Goal: Task Accomplishment & Management: Manage account settings

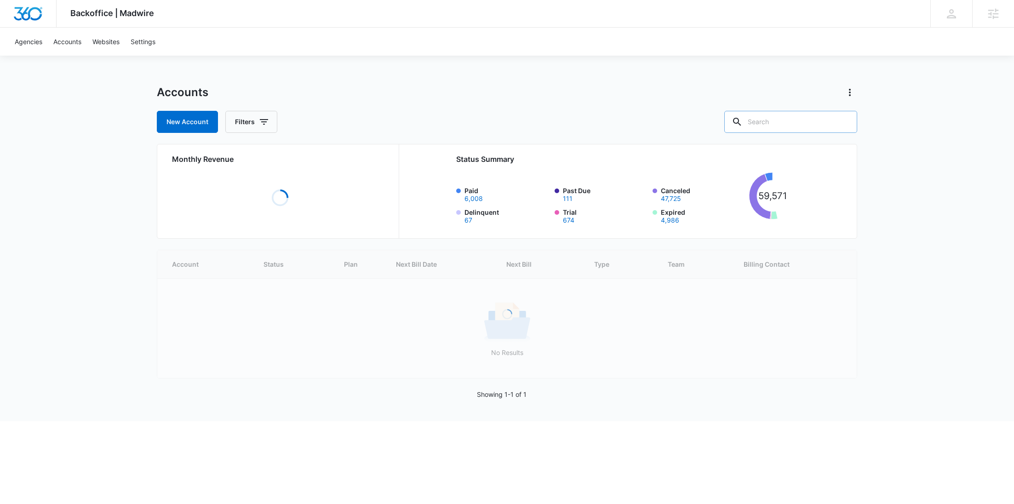
click at [773, 123] on input "text" at bounding box center [790, 122] width 133 height 22
paste input "A1AN41389767b4a21e7356a"
type input "A1AN41389767b4a21e7356a"
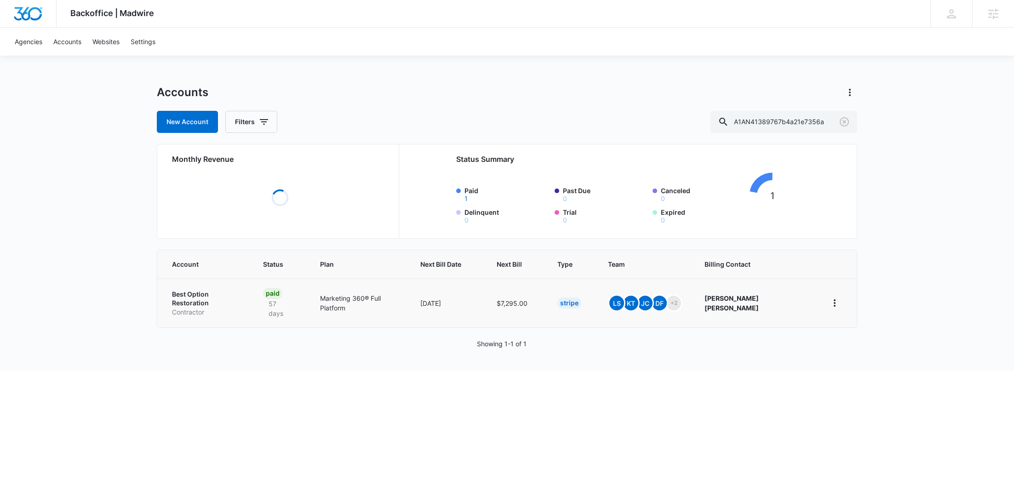
click at [205, 295] on p "Best Option Restoration" at bounding box center [206, 299] width 69 height 18
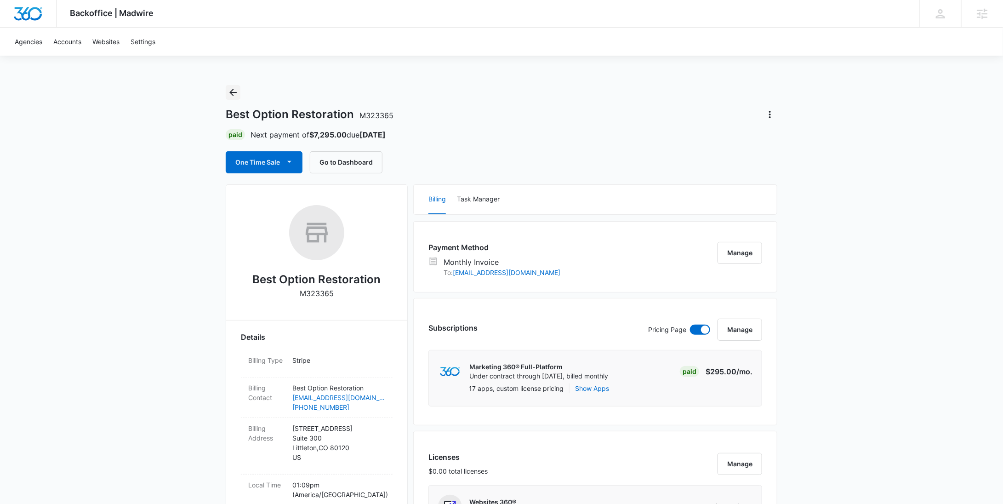
click at [236, 90] on icon "Back" at bounding box center [233, 92] width 11 height 11
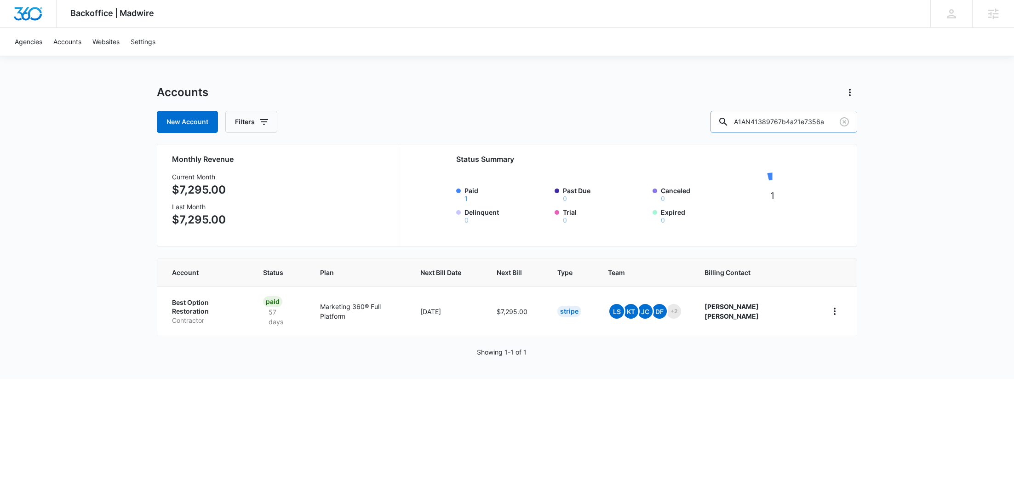
click at [805, 123] on input "A1AN41389767b4a21e7356a" at bounding box center [783, 122] width 147 height 22
paste input "M336750"
type input "M336750"
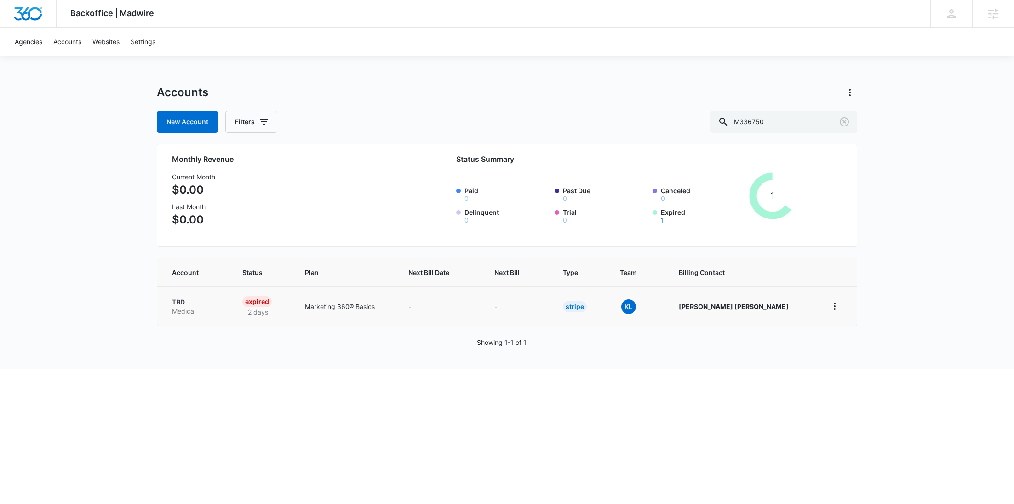
click at [196, 310] on p "Medical" at bounding box center [196, 311] width 48 height 9
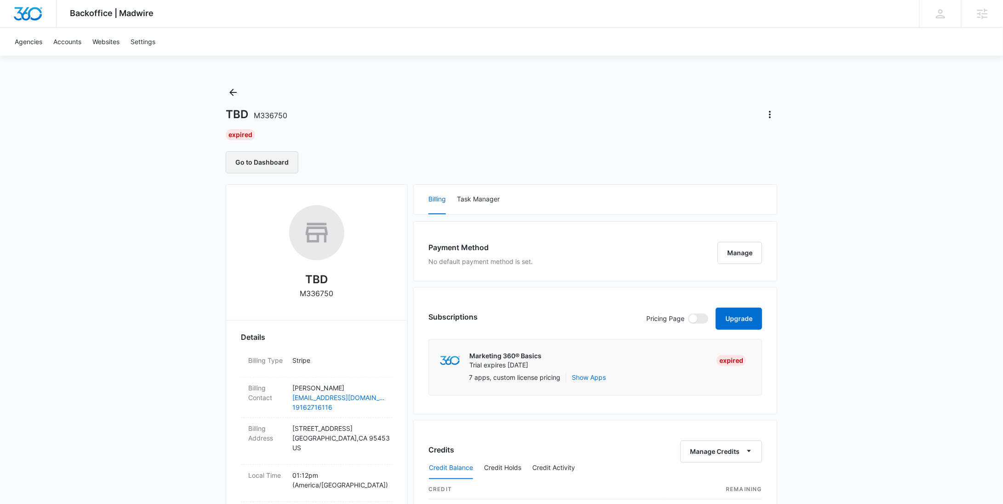
click at [254, 157] on button "Go to Dashboard" at bounding box center [262, 162] width 73 height 22
click at [772, 115] on icon "Actions" at bounding box center [770, 114] width 11 height 11
click at [785, 148] on button "Update Status" at bounding box center [802, 154] width 78 height 14
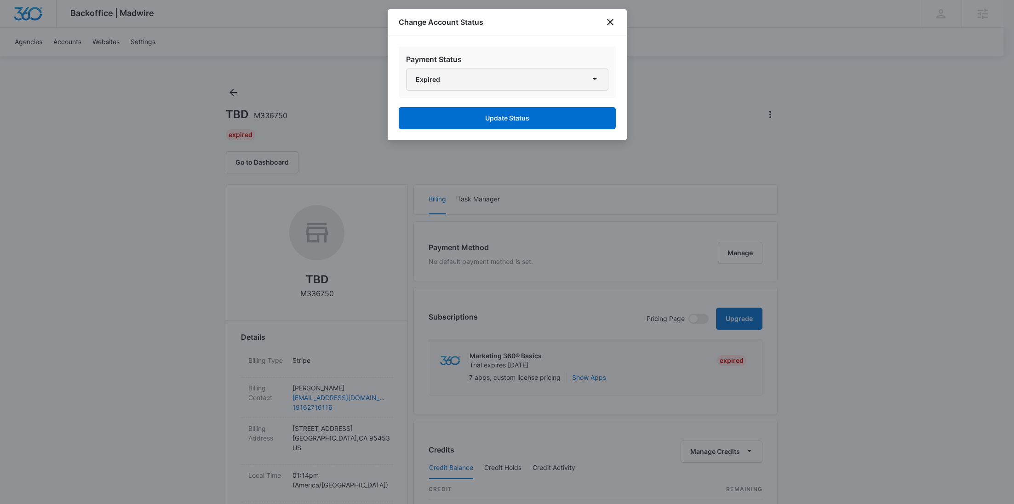
click at [553, 76] on button "Expired" at bounding box center [507, 80] width 202 height 22
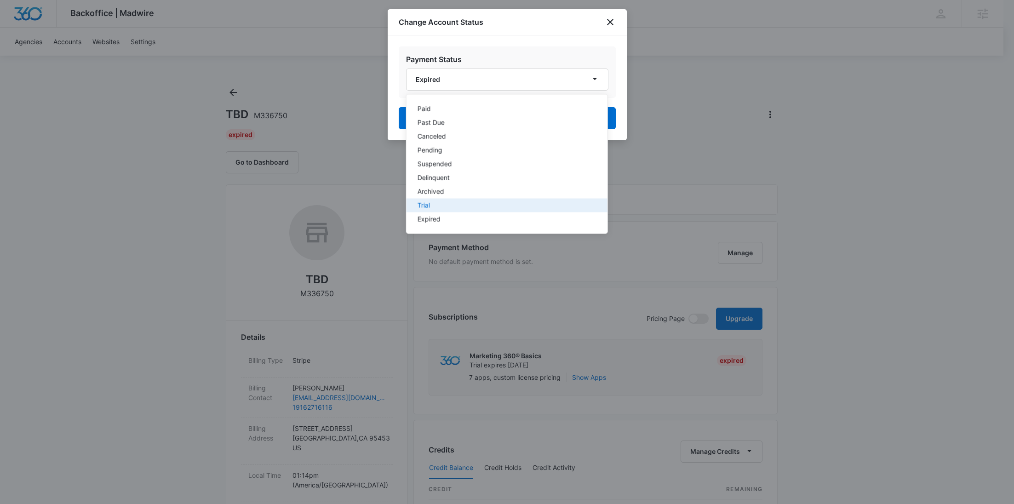
drag, startPoint x: 428, startPoint y: 201, endPoint x: 436, endPoint y: 194, distance: 10.8
click at [428, 202] on div "Trial" at bounding box center [501, 205] width 168 height 6
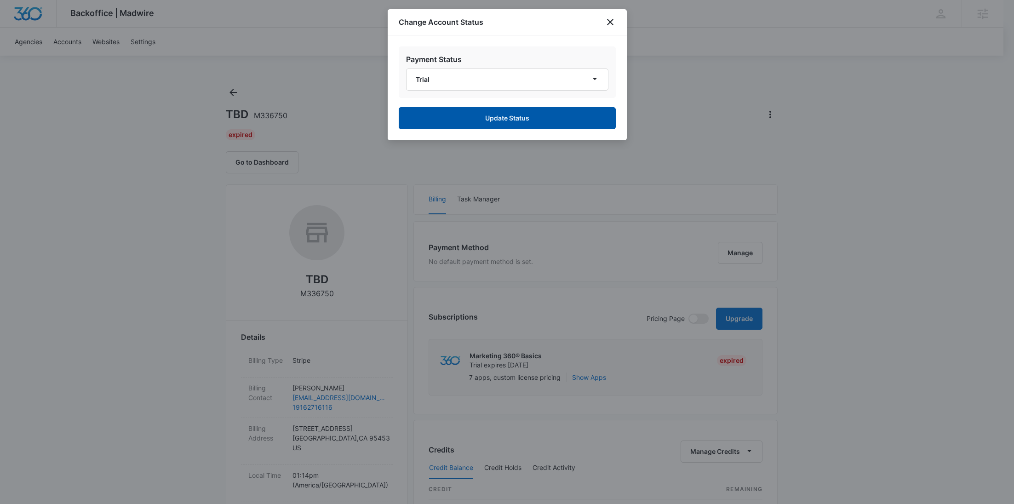
click at [524, 123] on button "Update Status" at bounding box center [507, 118] width 217 height 22
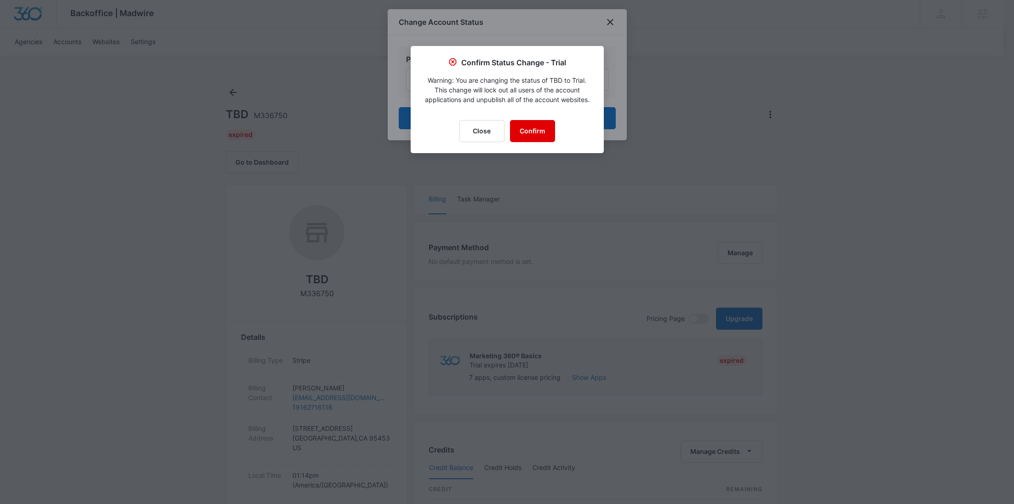
click at [531, 130] on button "Confirm" at bounding box center [532, 131] width 45 height 22
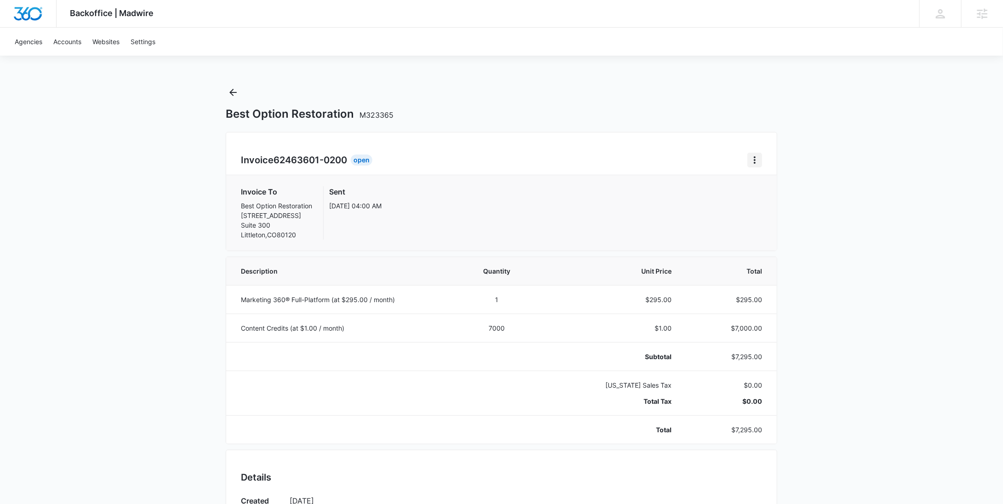
click at [752, 155] on icon "Home" at bounding box center [755, 160] width 11 height 11
click at [762, 187] on link "Download Invoice" at bounding box center [786, 186] width 53 height 8
drag, startPoint x: 348, startPoint y: 165, endPoint x: 277, endPoint y: 162, distance: 70.9
click at [277, 162] on span "62463601-0200" at bounding box center [311, 160] width 74 height 11
copy span "62463601-0200"
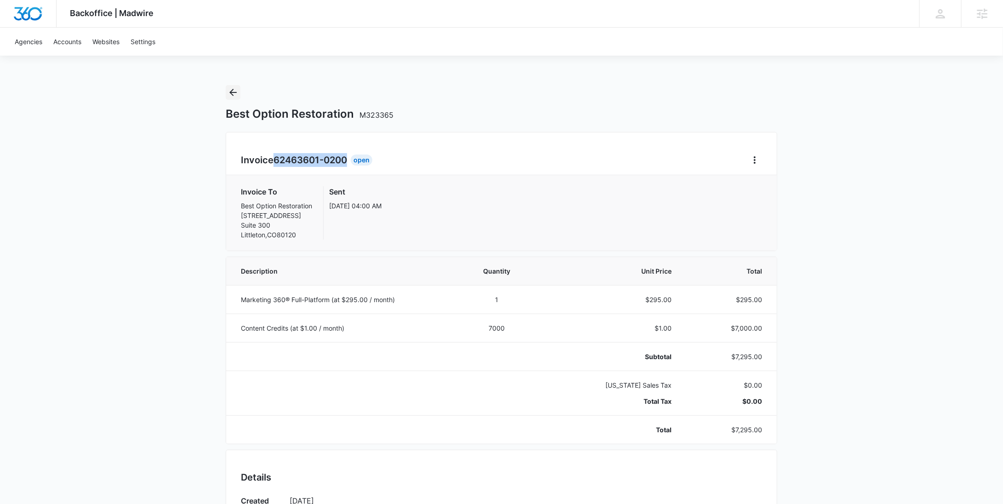
click at [236, 92] on icon "Back" at bounding box center [233, 92] width 11 height 11
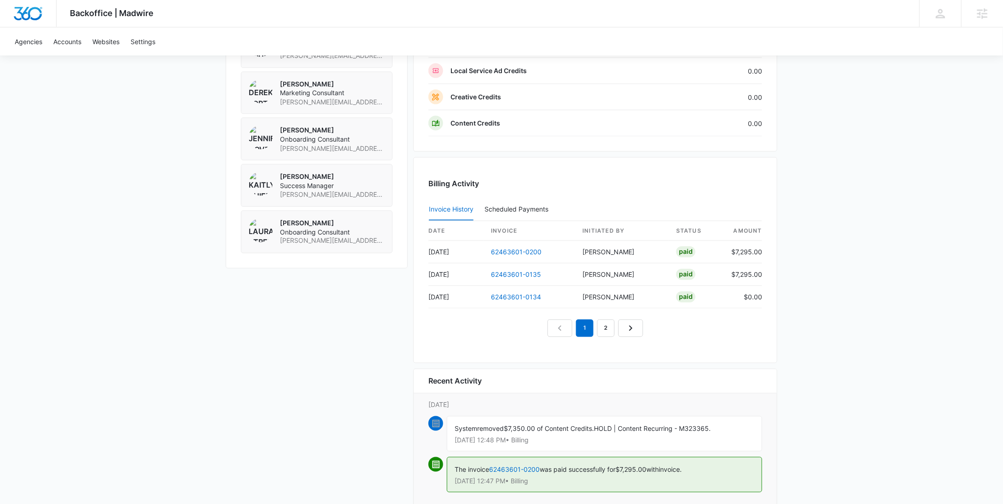
scroll to position [812, 0]
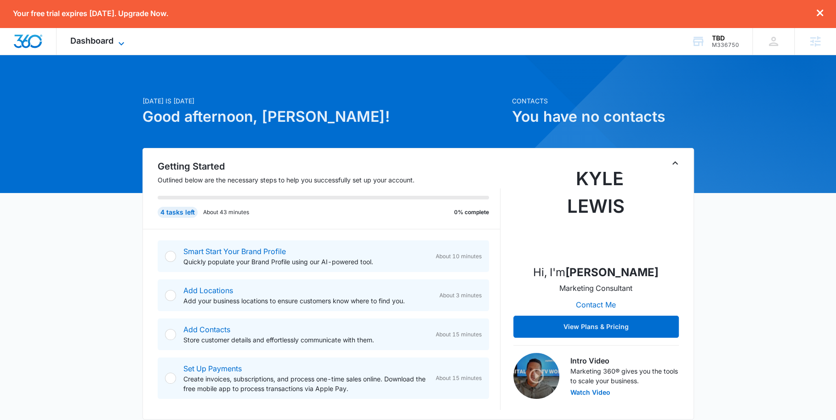
click at [116, 40] on icon at bounding box center [121, 43] width 11 height 11
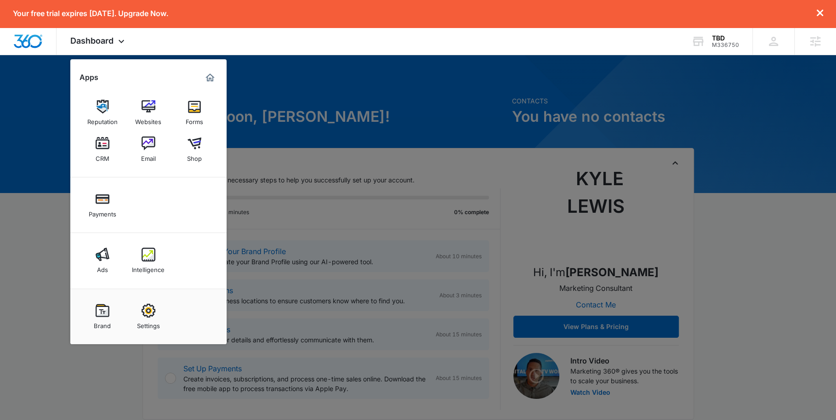
click at [139, 311] on link "Settings" at bounding box center [148, 316] width 35 height 35
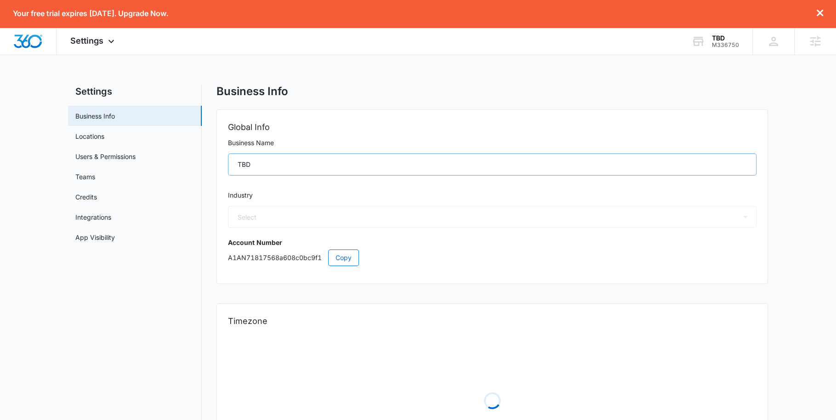
select select "13"
select select "US"
select select "America/[GEOGRAPHIC_DATA]"
drag, startPoint x: 286, startPoint y: 172, endPoint x: 205, endPoint y: 165, distance: 81.2
click at [203, 165] on div "Settings Business Info Locations Users & Permissions Teams Credits Integrations…" at bounding box center [418, 289] width 700 height 408
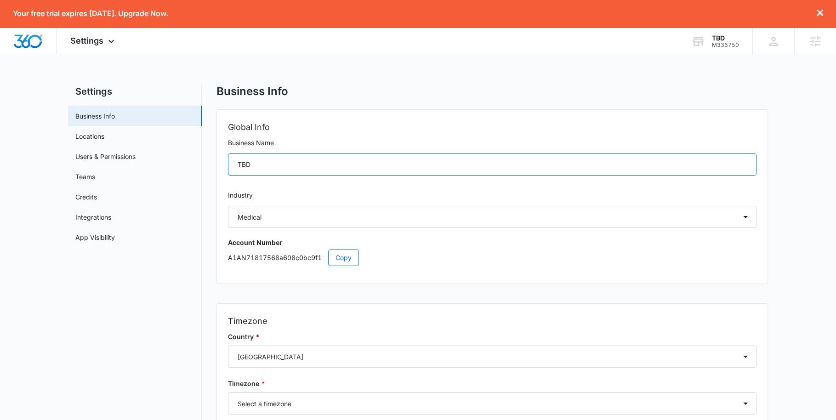
paste input "[PERSON_NAME]"
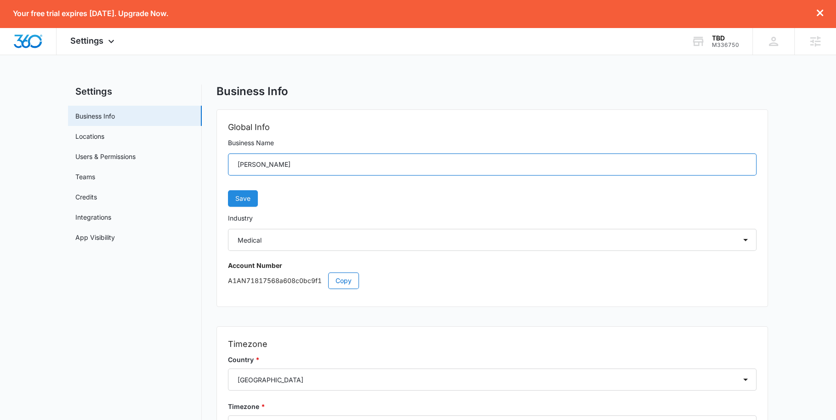
type input "[PERSON_NAME]"
click at [243, 200] on span "Save" at bounding box center [242, 199] width 15 height 10
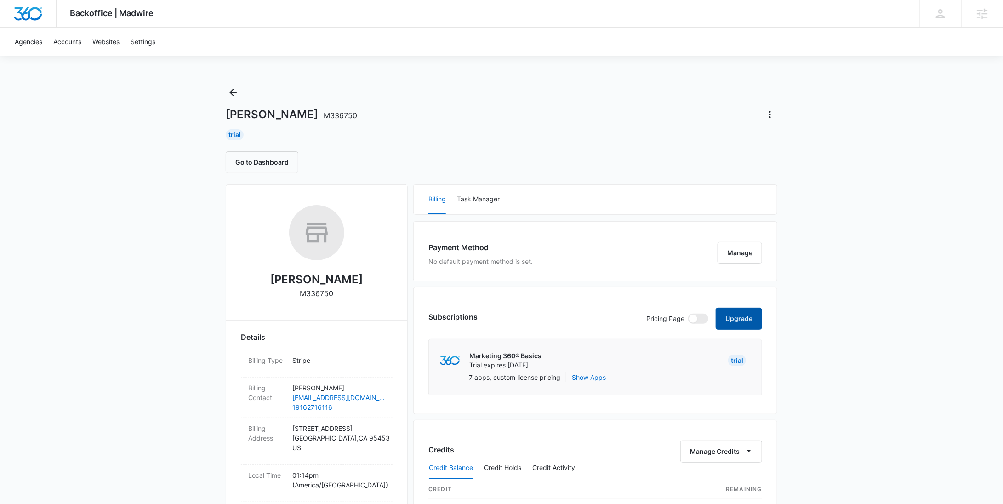
click at [741, 319] on button "Upgrade" at bounding box center [739, 319] width 46 height 22
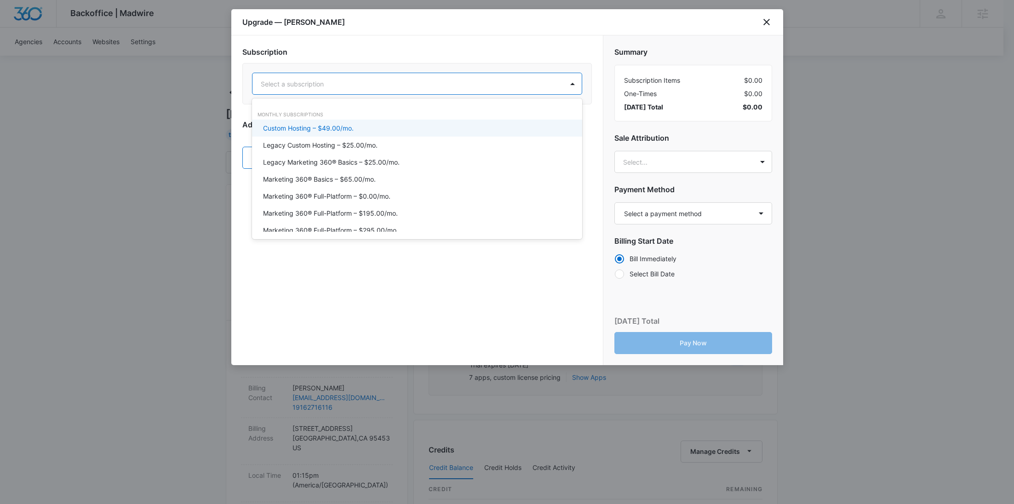
click at [380, 86] on div at bounding box center [406, 83] width 291 height 11
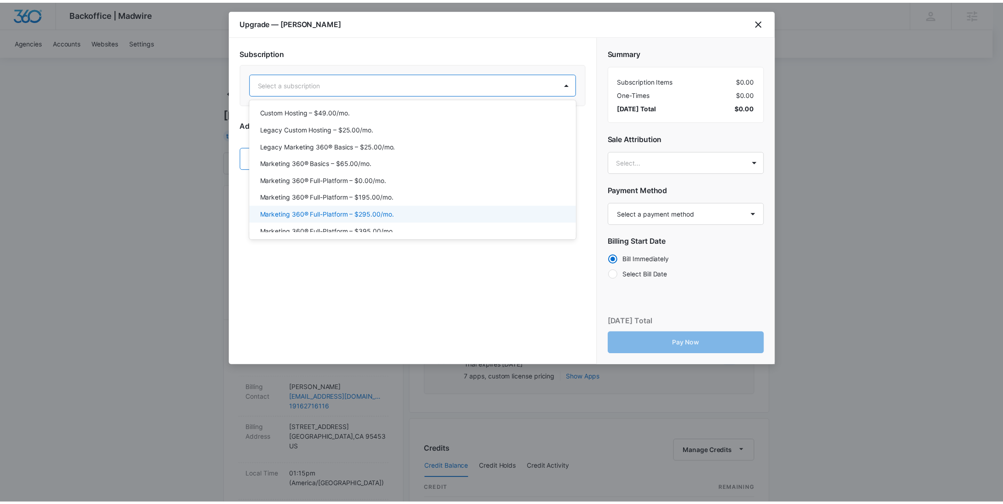
scroll to position [17, 0]
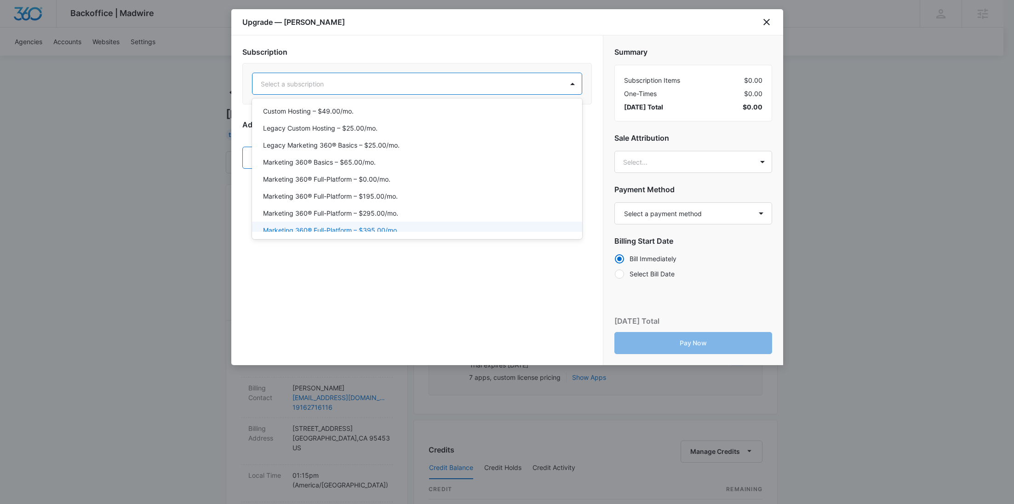
click at [390, 222] on div "Marketing 360® Full-Platform – $395.00/mo." at bounding box center [417, 230] width 330 height 17
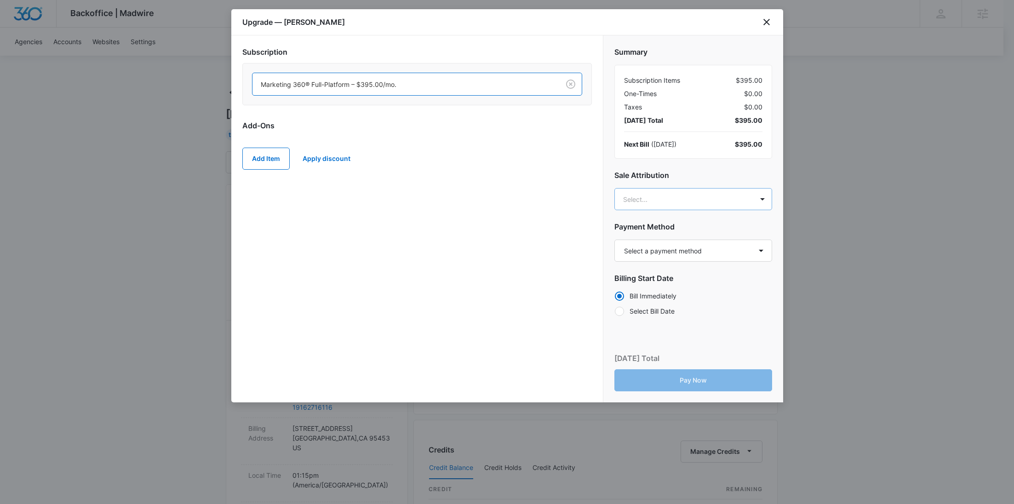
click at [687, 192] on body "Backoffice | Madwire Apps Settings [PERSON_NAME] Young [EMAIL_ADDRESS][PERSON_N…" at bounding box center [507, 470] width 1014 height 940
paste input "[PERSON_NAME]"
type input "[PERSON_NAME]"
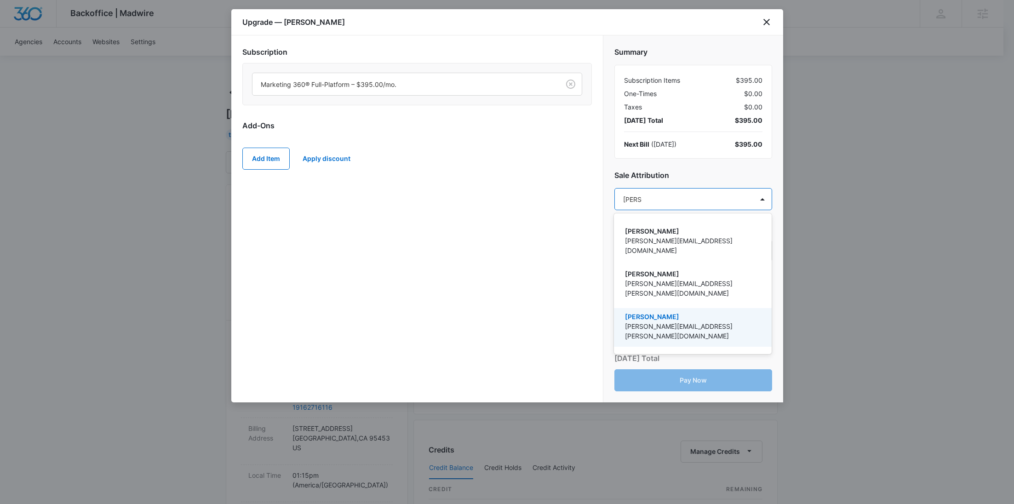
click at [656, 312] on p "[PERSON_NAME]" at bounding box center [692, 317] width 134 height 10
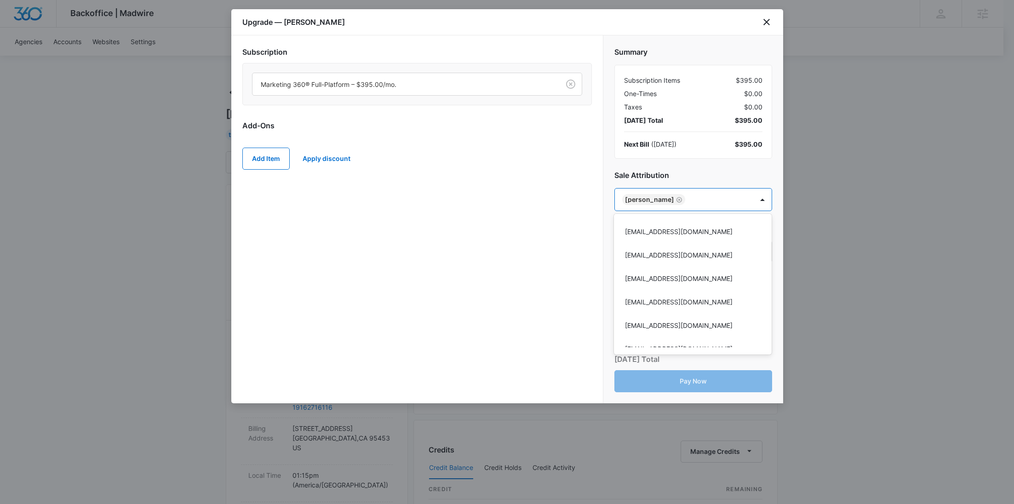
drag, startPoint x: 515, startPoint y: 235, endPoint x: 572, endPoint y: 231, distance: 57.2
click at [515, 235] on div at bounding box center [507, 252] width 1014 height 504
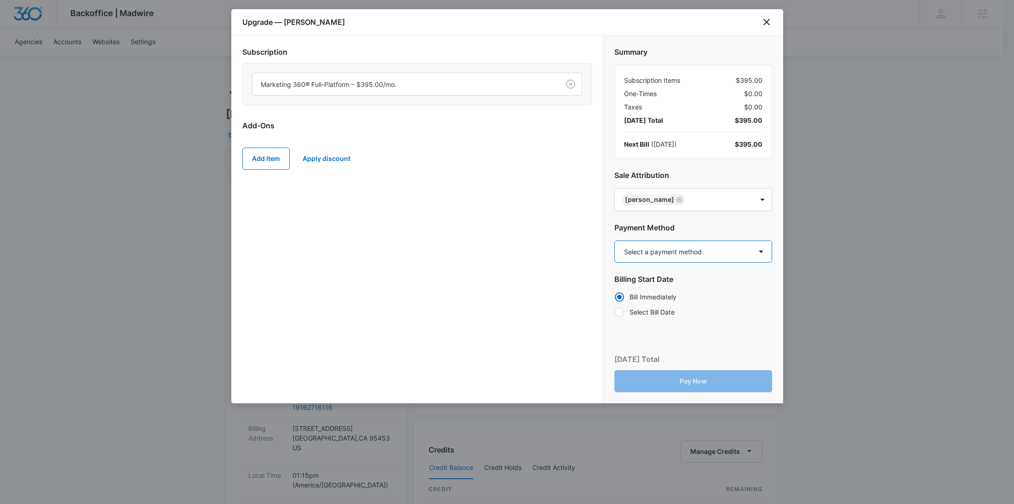
click at [646, 258] on select "Select a payment method Visa ending in 8500 New payment method Monthly invoice" at bounding box center [693, 252] width 158 height 22
select select "pm_1S3hoAA4n8RTgNjUt6RsgHgy"
click at [614, 241] on select "Select a payment method Visa ending in 8500 New payment method Monthly invoice" at bounding box center [693, 252] width 158 height 22
click at [682, 374] on button "Pay Now" at bounding box center [693, 381] width 158 height 22
drag, startPoint x: 327, startPoint y: 23, endPoint x: 285, endPoint y: 21, distance: 41.9
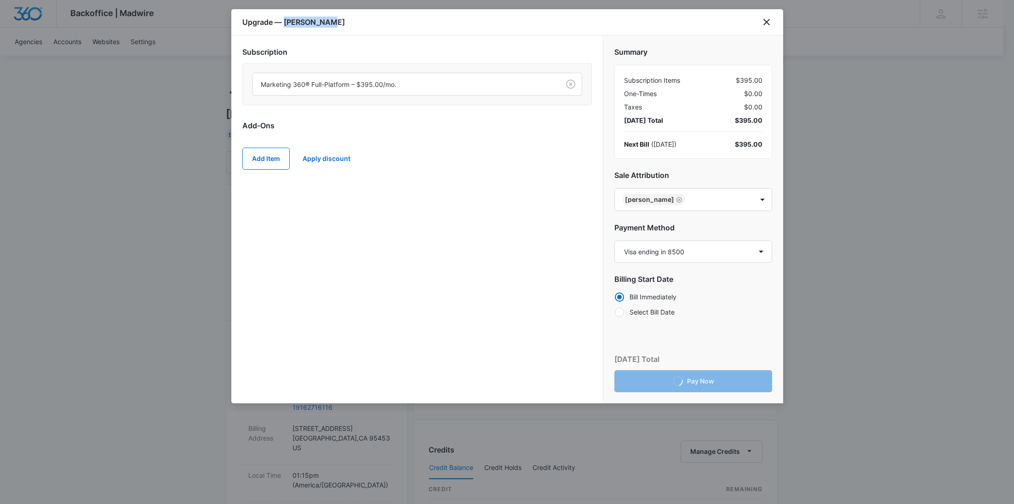
click at [285, 21] on div "Upgrade — [PERSON_NAME]" at bounding box center [507, 22] width 552 height 26
copy h1 "[PERSON_NAME]"
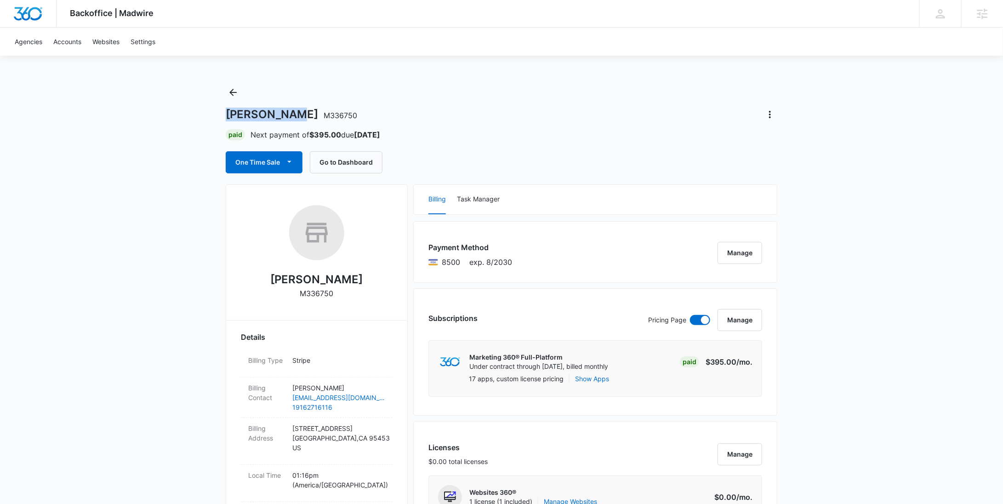
drag, startPoint x: 276, startPoint y: 116, endPoint x: 264, endPoint y: 130, distance: 18.3
copy h1 "[PERSON_NAME]"
click at [230, 90] on icon "Back" at bounding box center [233, 92] width 11 height 11
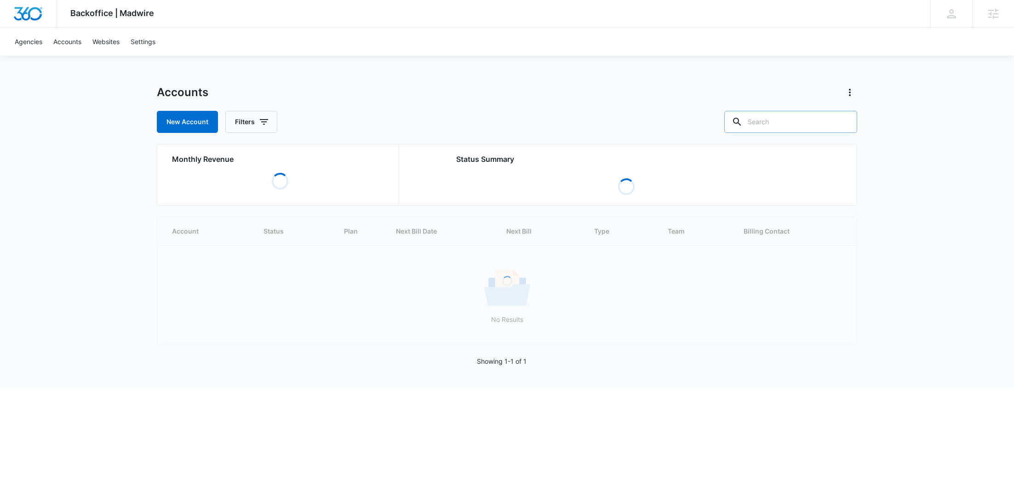
click at [775, 123] on input "text" at bounding box center [790, 122] width 133 height 22
paste input "M337564"
type input "M337564"
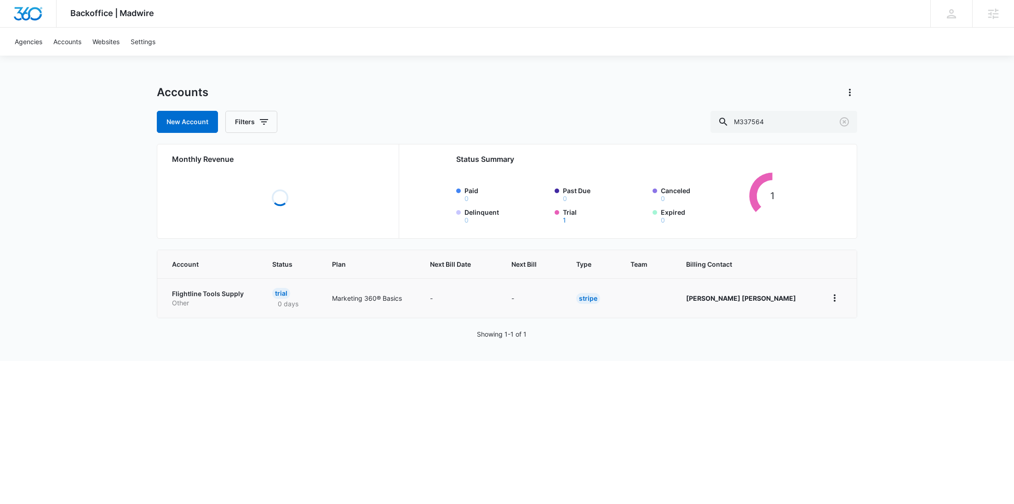
click at [199, 298] on p "Other" at bounding box center [211, 302] width 78 height 9
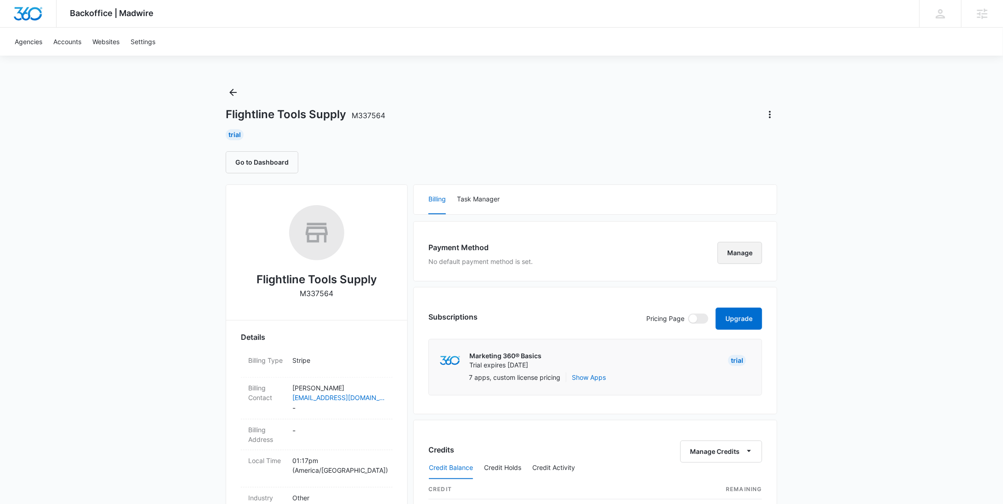
click at [745, 247] on button "Manage" at bounding box center [740, 253] width 45 height 22
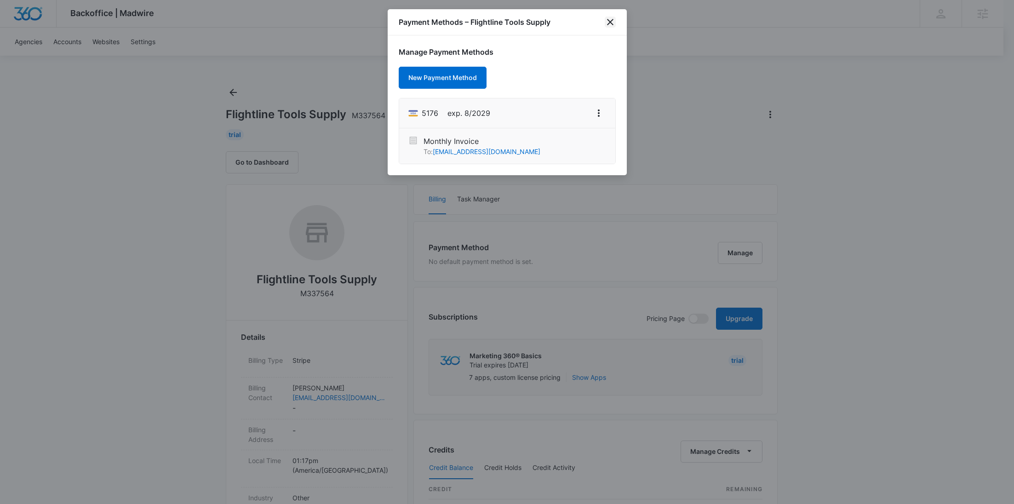
click at [608, 22] on icon "close" at bounding box center [610, 22] width 11 height 11
